Goal: Task Accomplishment & Management: Manage account settings

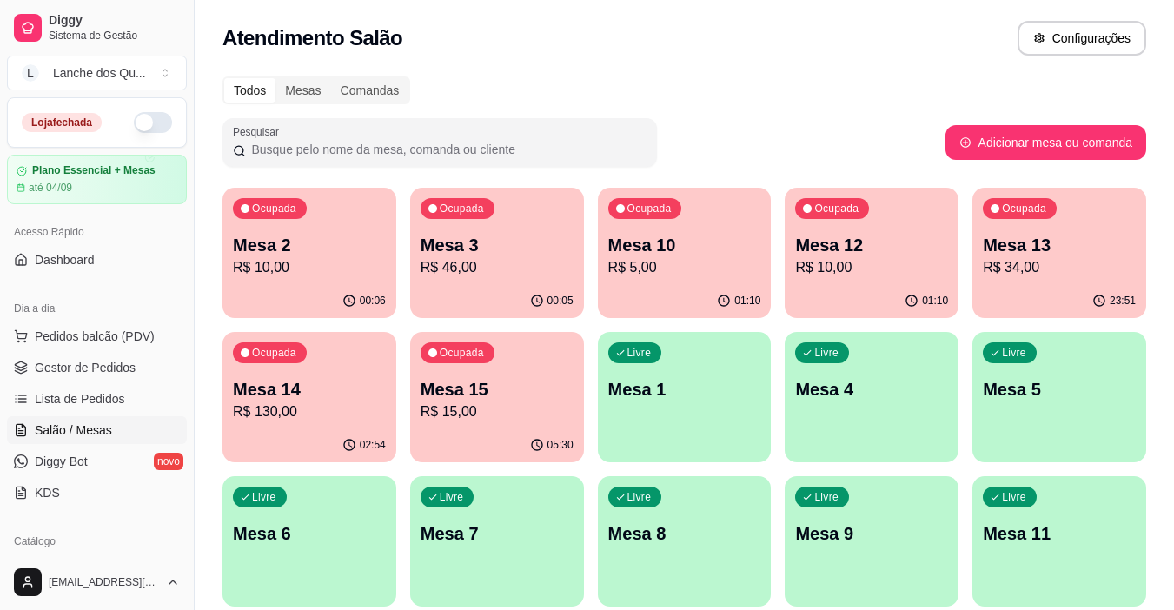
click at [316, 282] on div "Ocupada Mesa 2 R$ 10,00" at bounding box center [310, 236] width 174 height 96
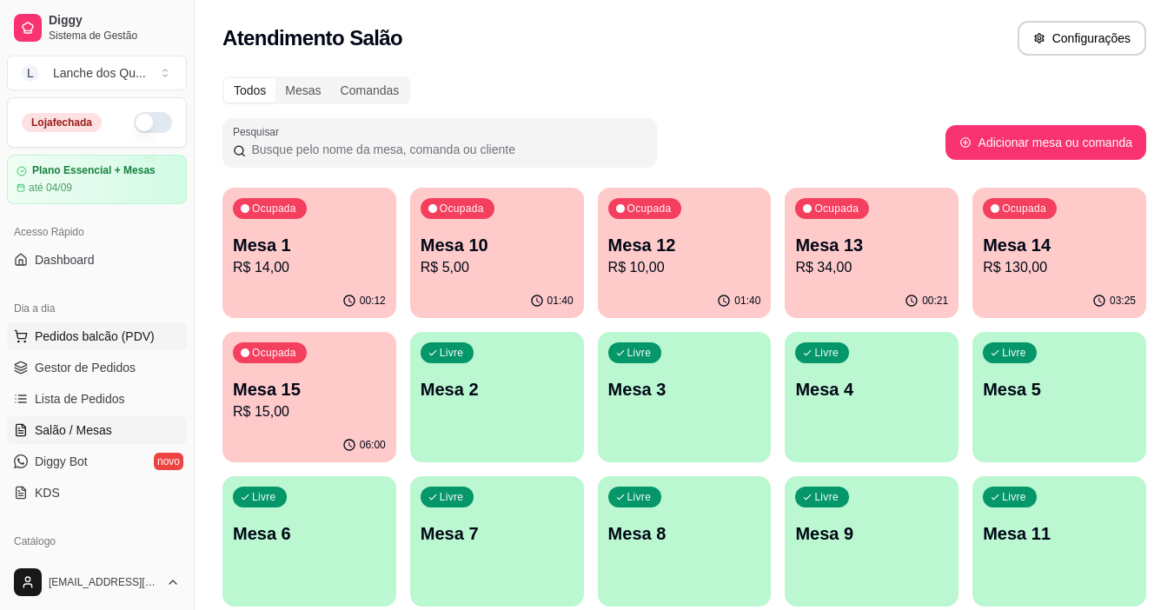
click at [104, 329] on span "Pedidos balcão (PDV)" at bounding box center [95, 336] width 120 height 17
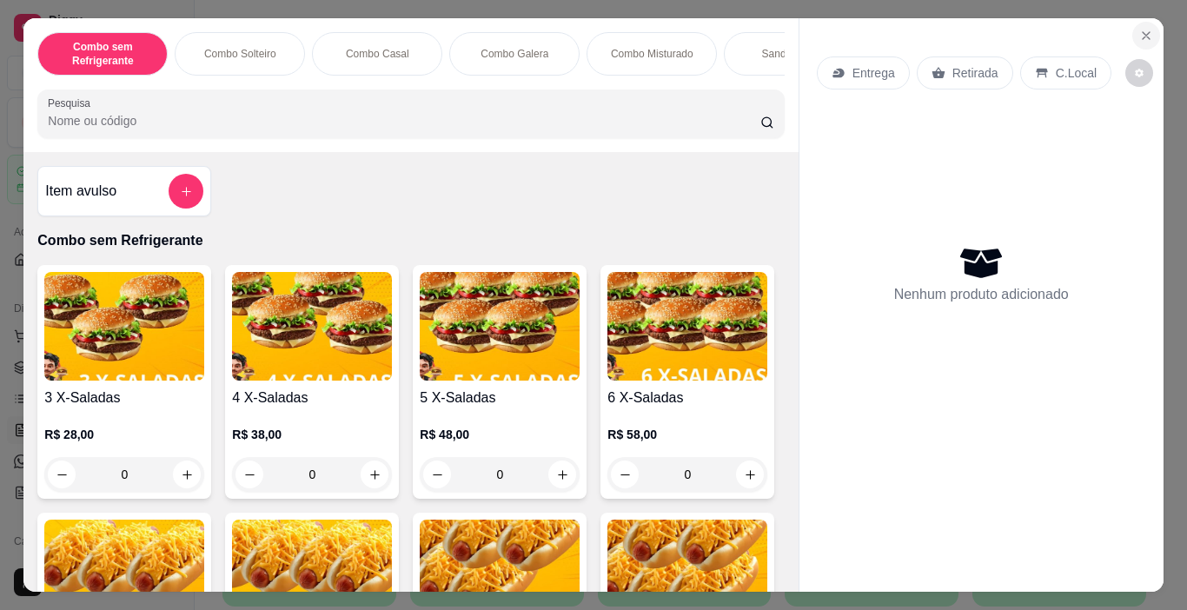
click at [1148, 25] on button "Close" at bounding box center [1147, 36] width 28 height 28
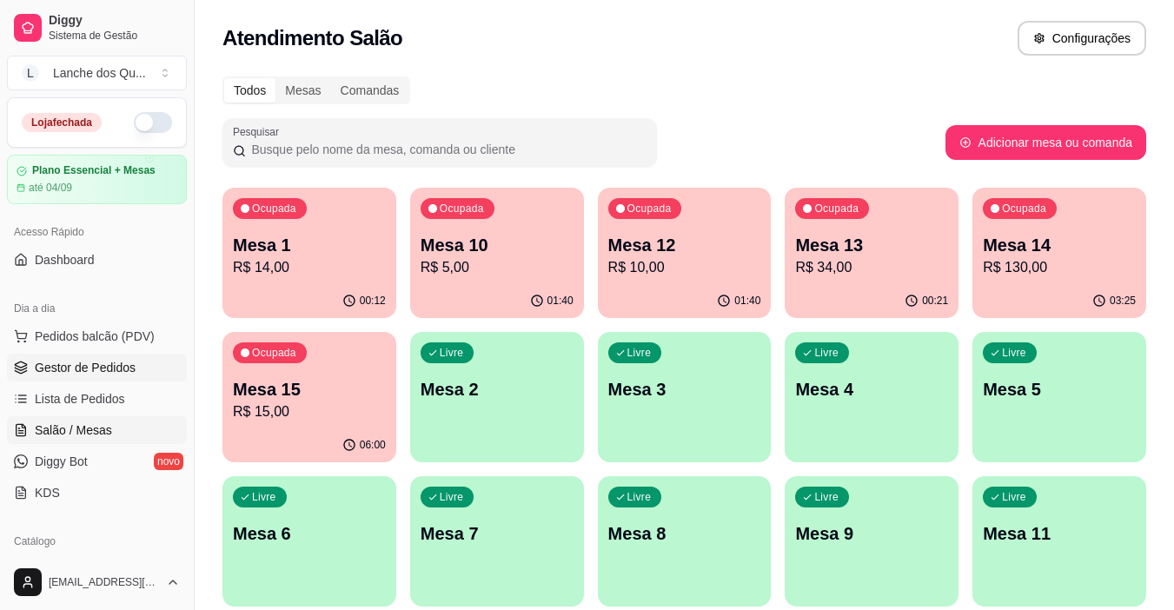
click at [57, 361] on span "Gestor de Pedidos" at bounding box center [85, 367] width 101 height 17
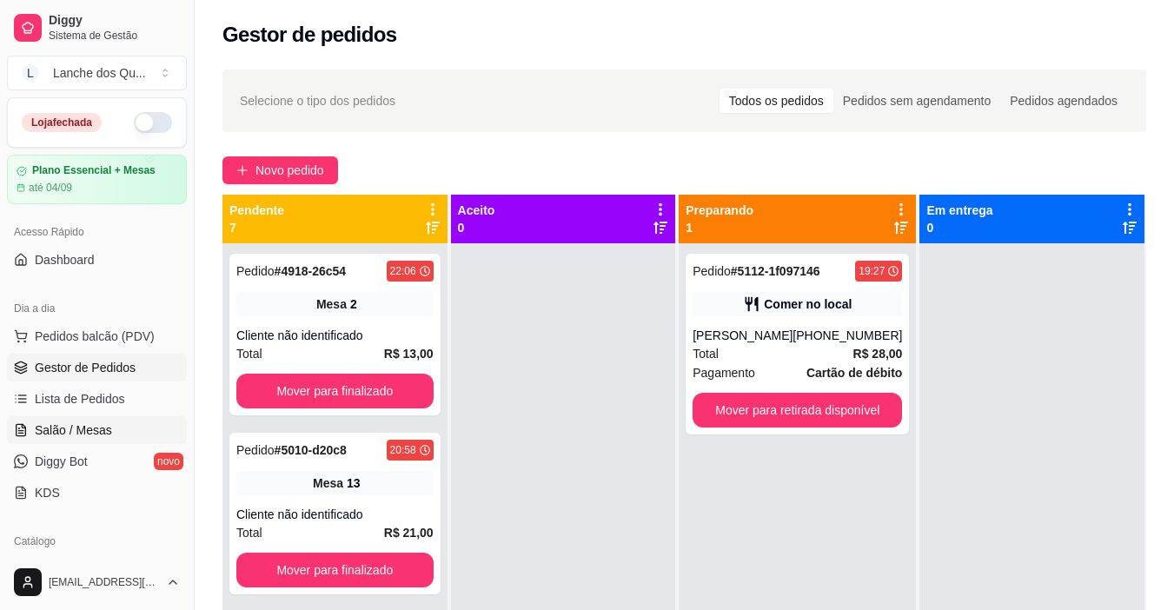
click at [83, 433] on span "Salão / Mesas" at bounding box center [73, 430] width 77 height 17
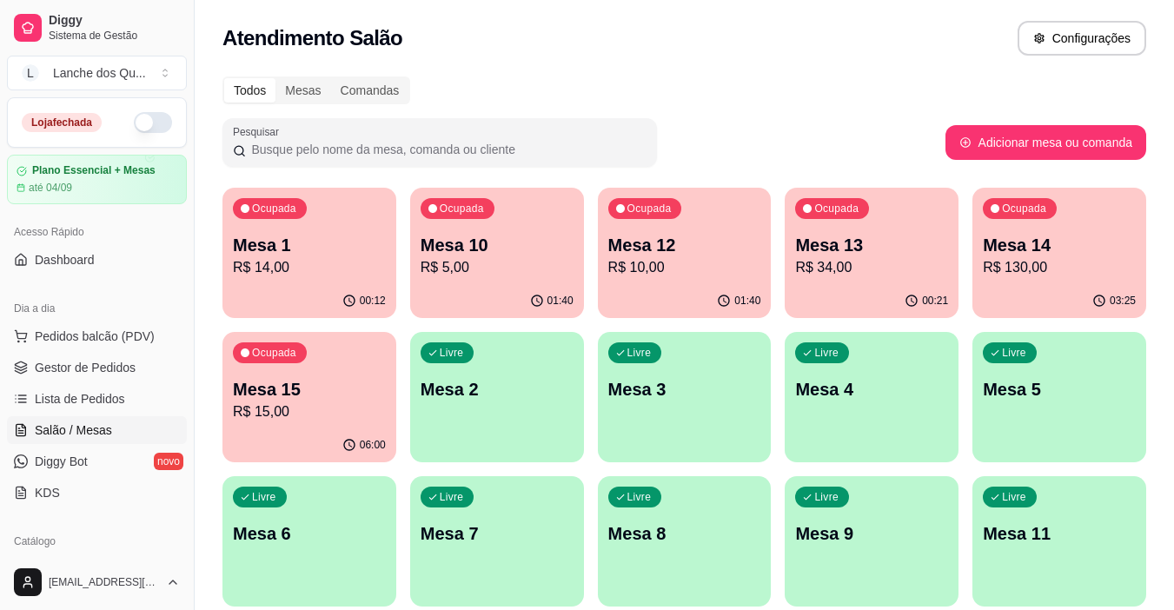
click at [322, 259] on p "R$ 14,00" at bounding box center [309, 267] width 153 height 21
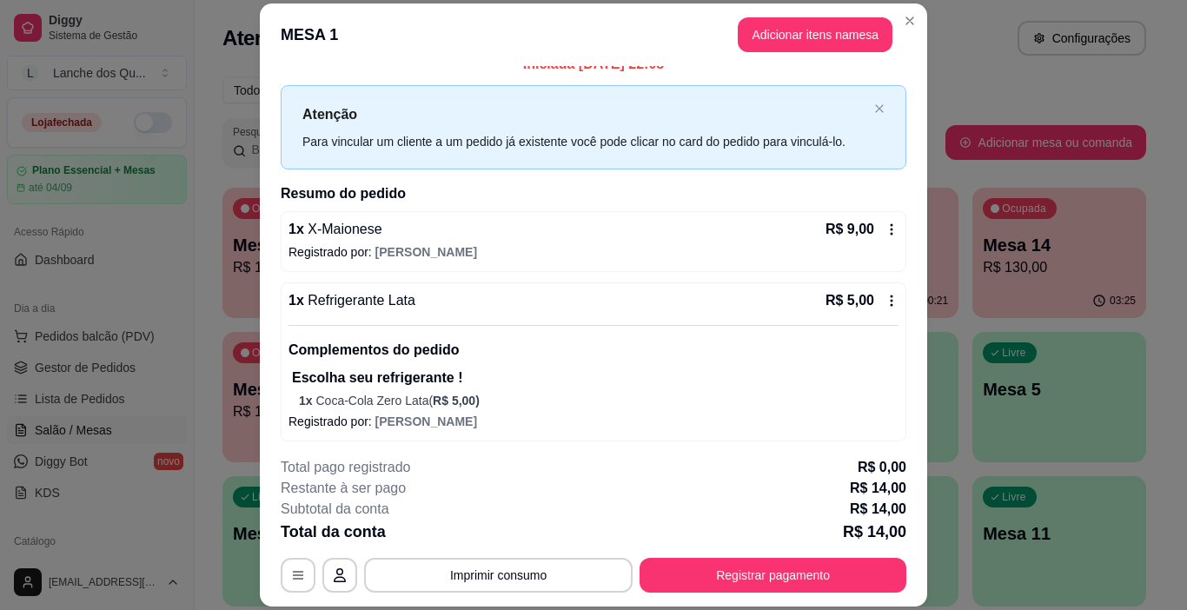
scroll to position [23, 0]
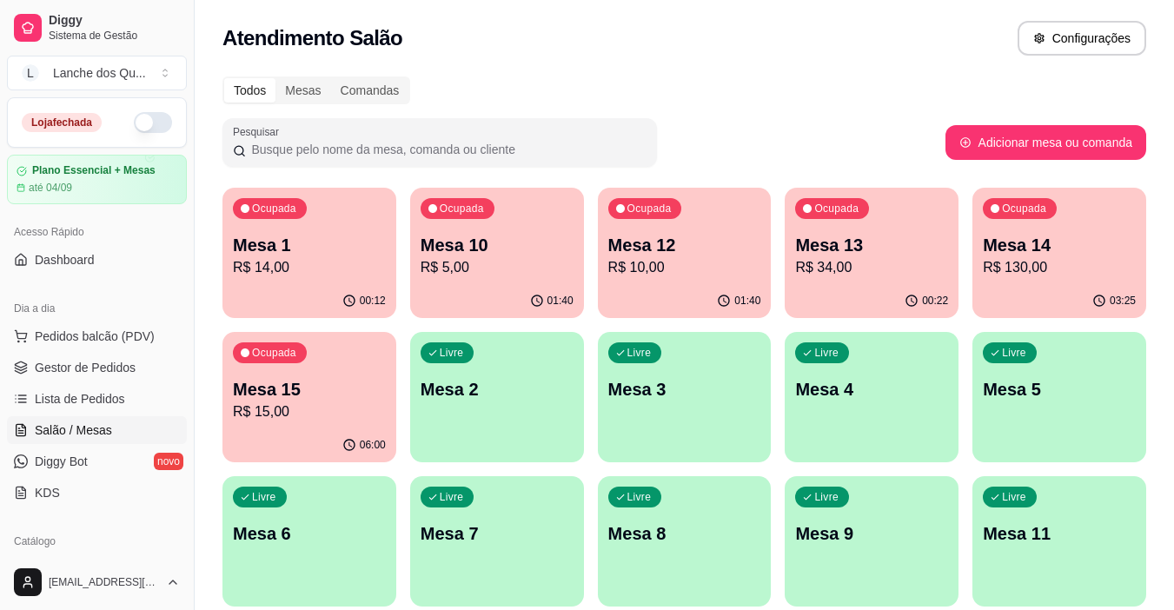
click at [502, 237] on p "Mesa 10" at bounding box center [497, 245] width 153 height 24
click at [668, 256] on p "Mesa 12" at bounding box center [685, 245] width 153 height 24
click at [708, 245] on p "Mesa 12" at bounding box center [684, 245] width 149 height 23
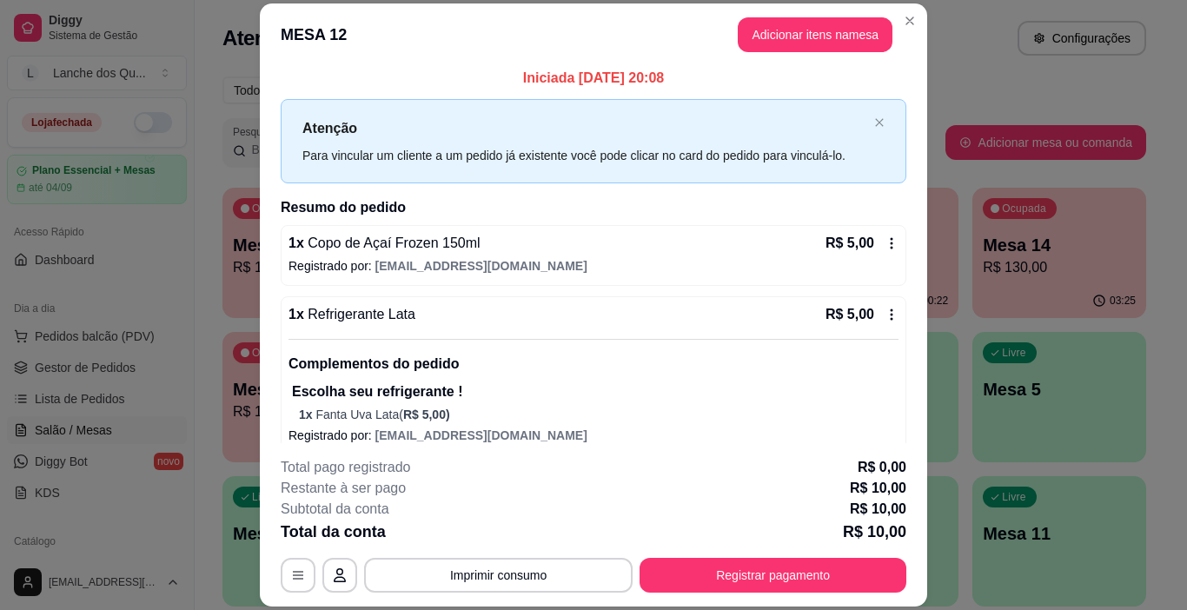
scroll to position [0, 0]
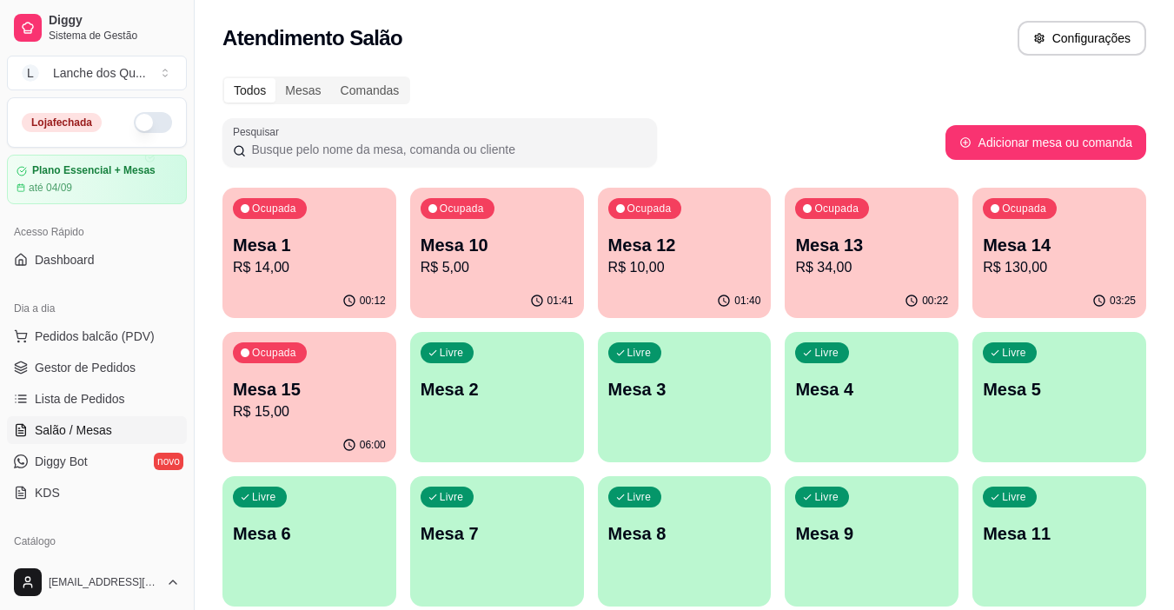
click at [948, 269] on div "Ocupada Mesa 13 R$ 34,00" at bounding box center [872, 236] width 174 height 96
click at [1041, 260] on p "R$ 130,00" at bounding box center [1060, 267] width 149 height 20
click at [301, 392] on p "Mesa 15" at bounding box center [309, 389] width 153 height 24
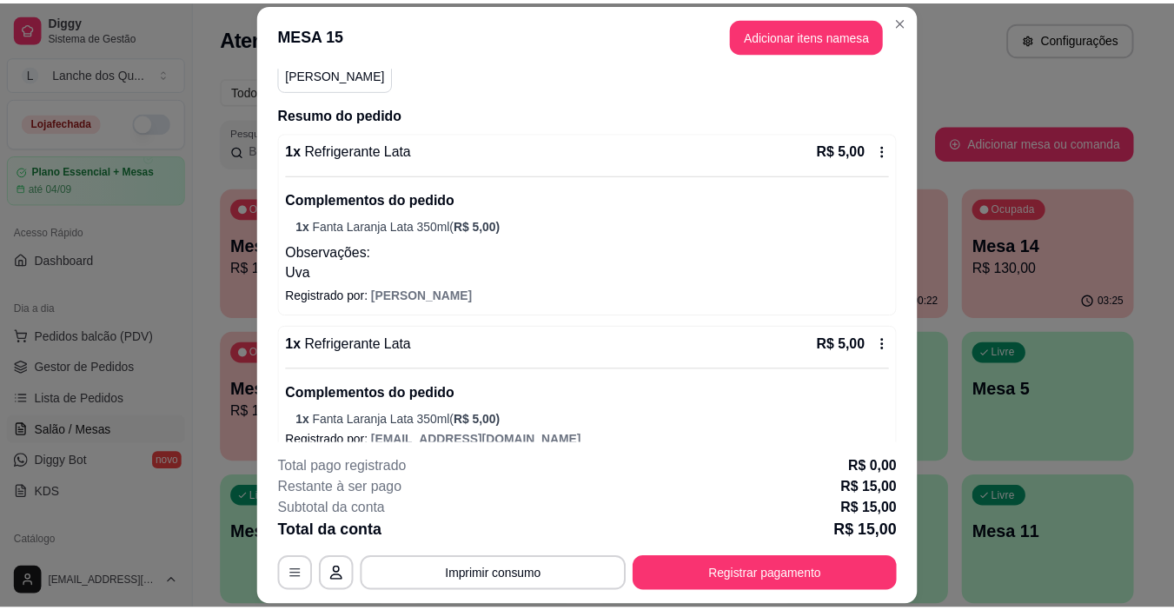
scroll to position [338, 0]
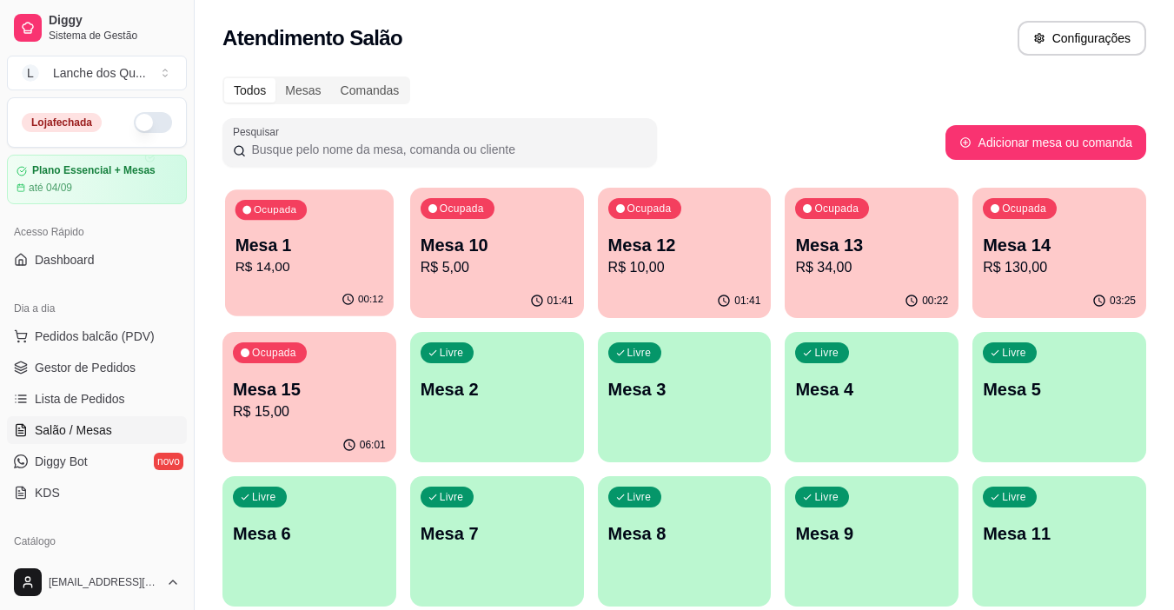
click at [303, 304] on div "00:12" at bounding box center [309, 299] width 169 height 33
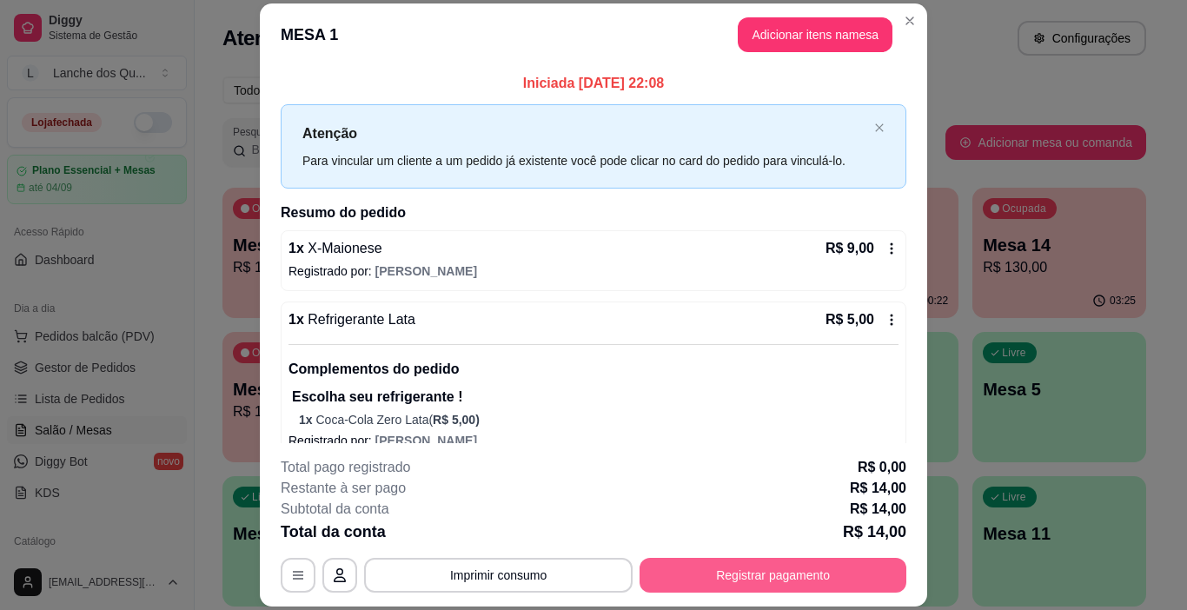
click at [815, 575] on button "Registrar pagamento" at bounding box center [773, 575] width 267 height 35
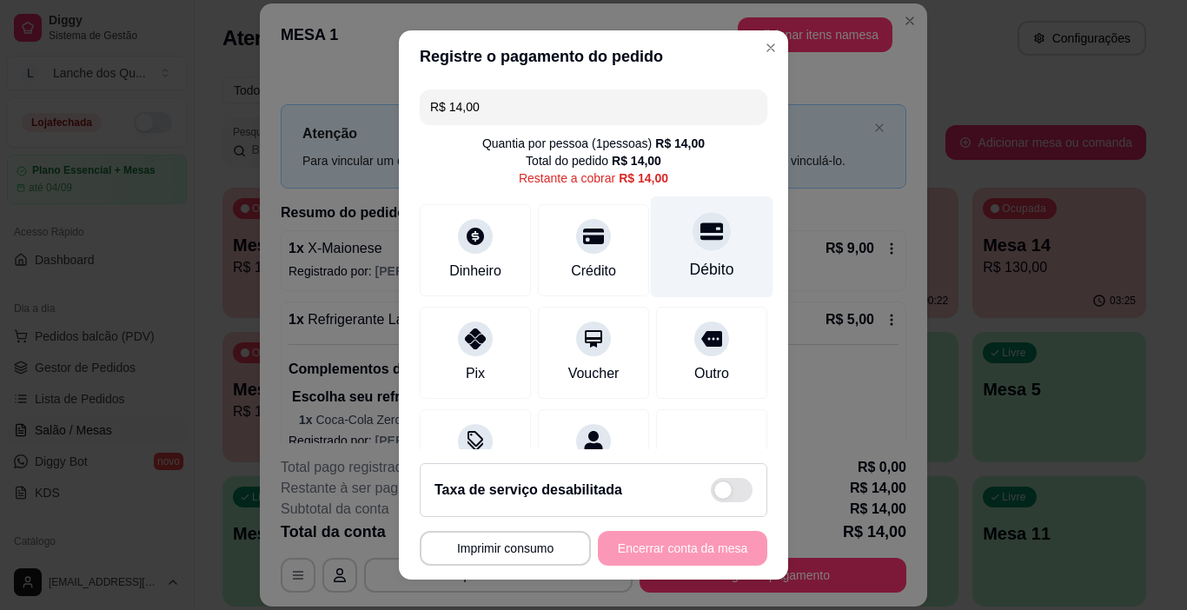
click at [700, 251] on div "Débito" at bounding box center [712, 247] width 123 height 102
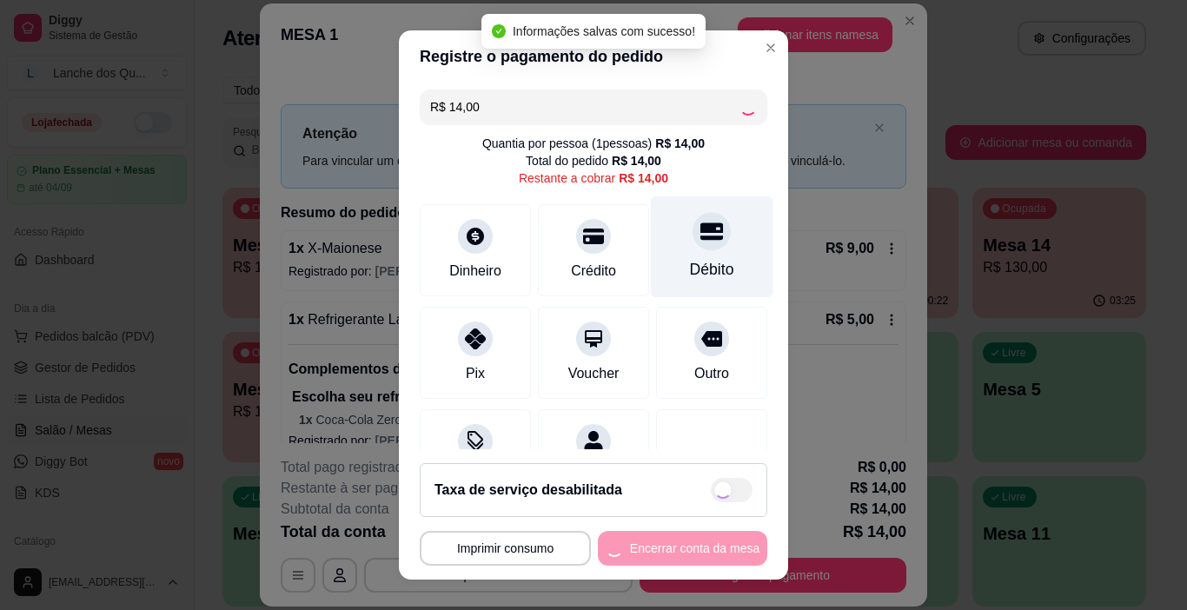
type input "R$ 0,00"
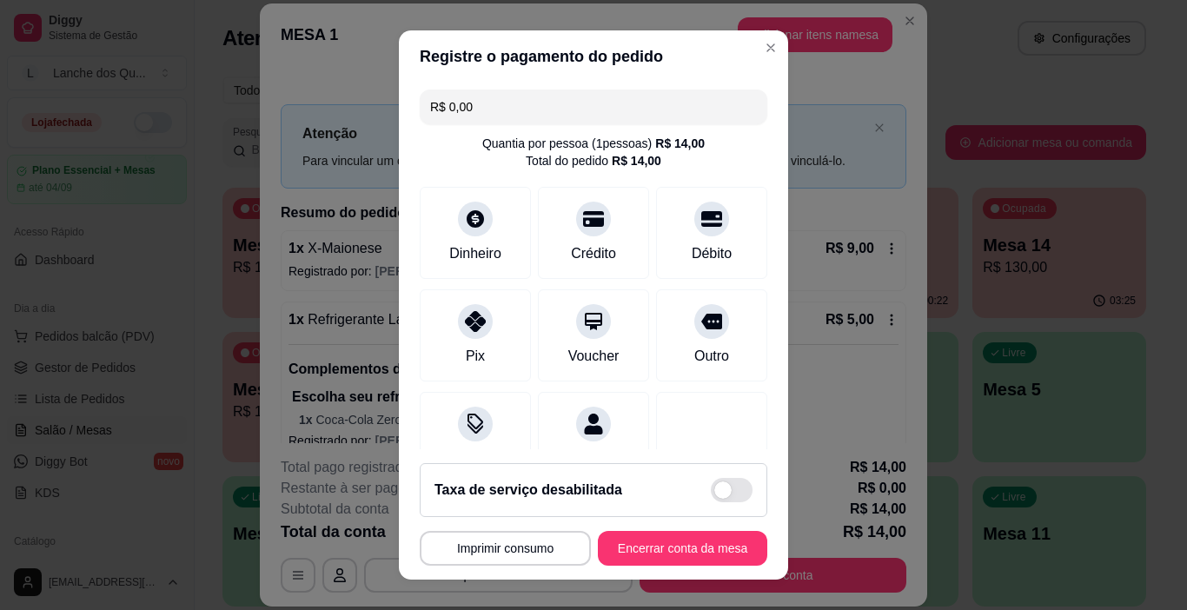
click at [682, 532] on button "Encerrar conta da mesa" at bounding box center [683, 548] width 170 height 35
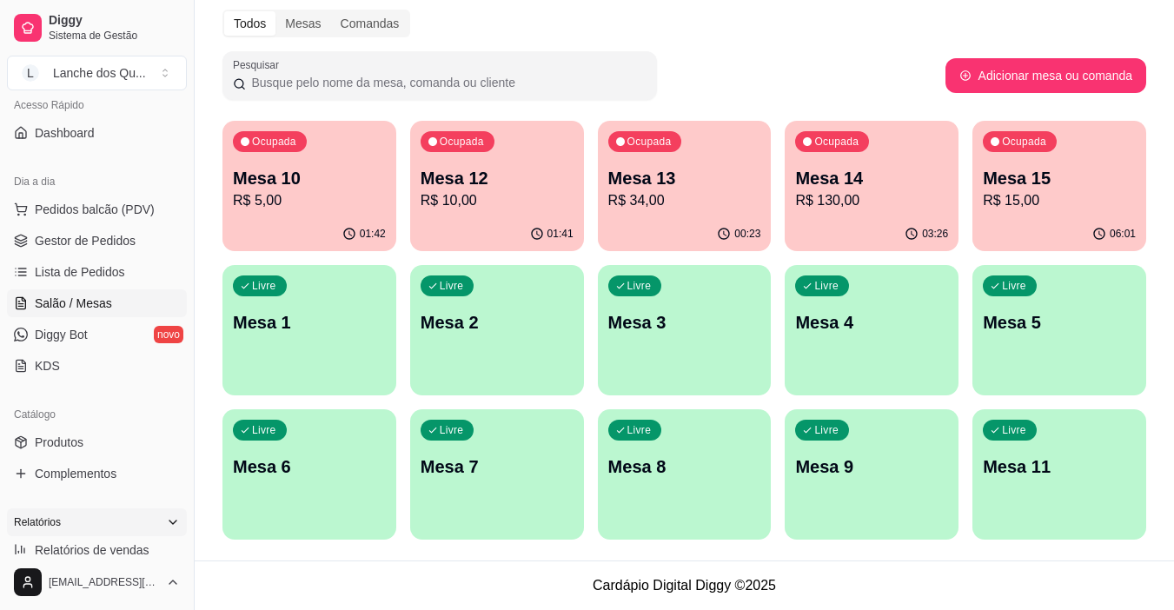
scroll to position [261, 0]
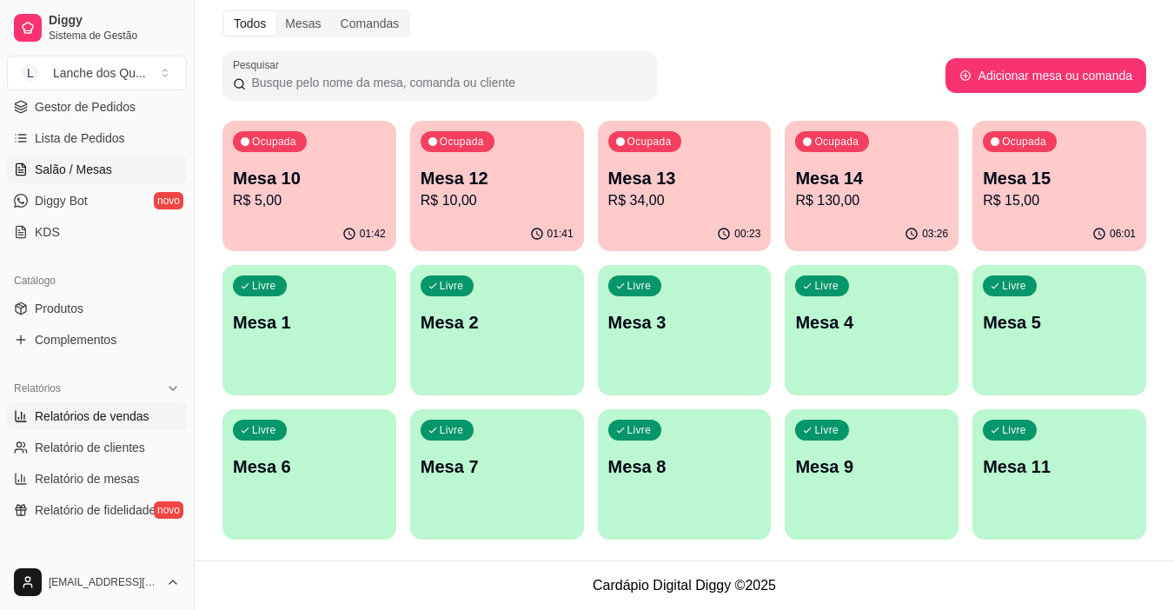
click at [87, 420] on span "Relatórios de vendas" at bounding box center [92, 416] width 115 height 17
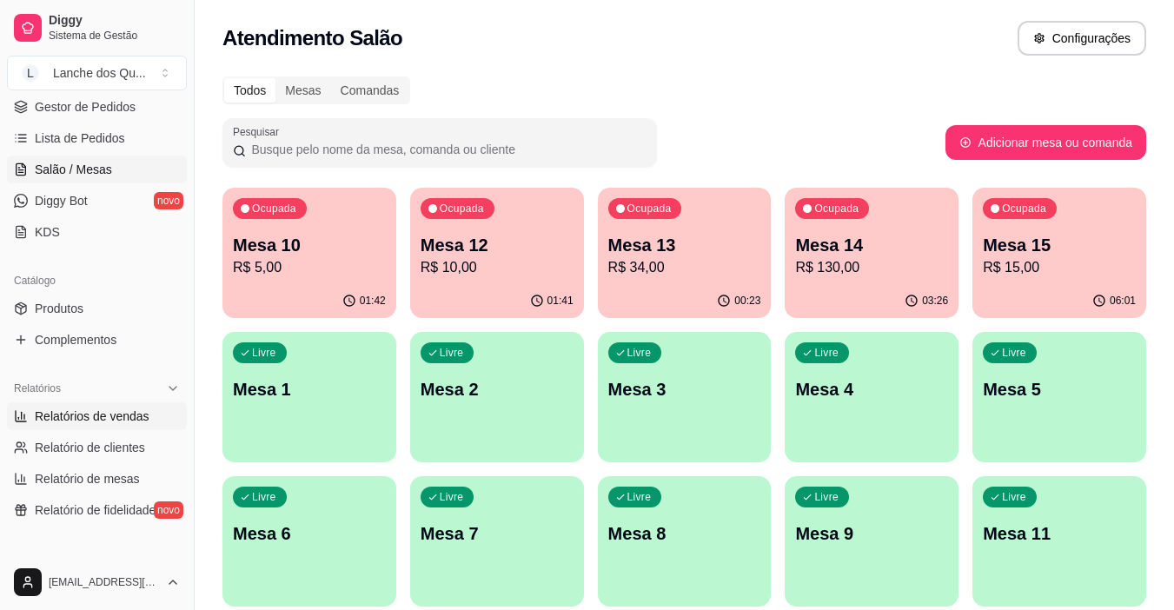
select select "ALL"
select select "0"
